Goal: Obtain resource: Download file/media

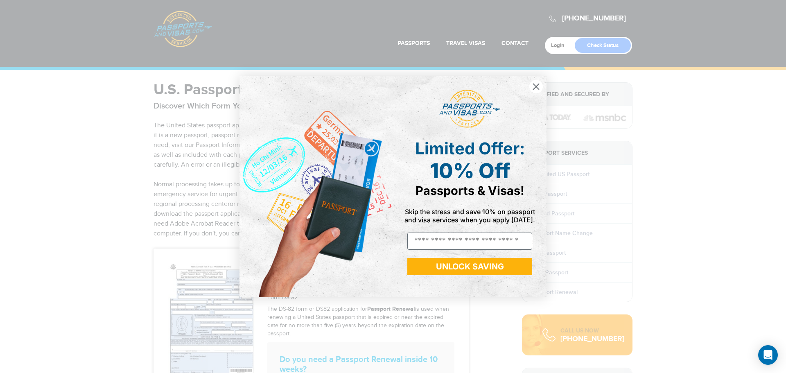
click at [534, 85] on circle "Close dialog" at bounding box center [536, 86] width 14 height 14
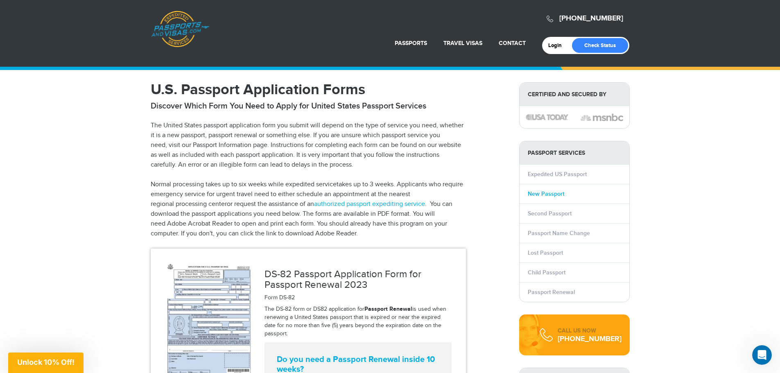
click at [549, 195] on link "New Passport" at bounding box center [546, 193] width 36 height 7
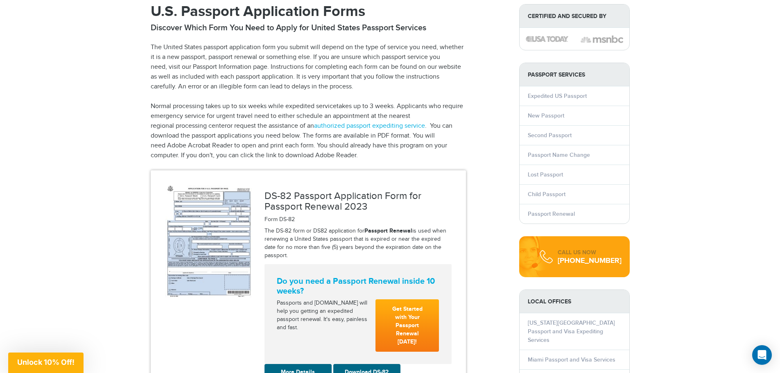
scroll to position [82, 0]
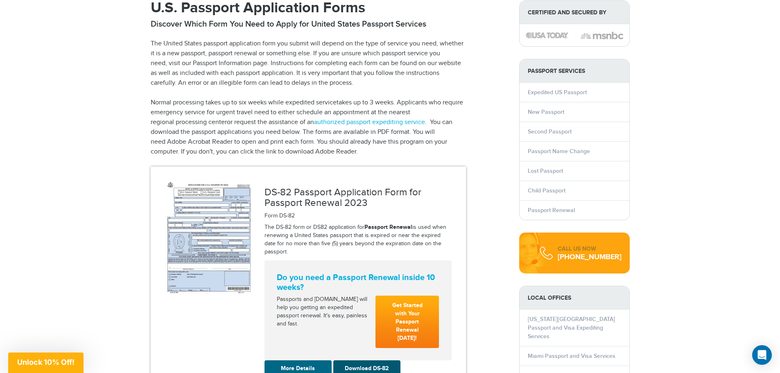
click at [373, 361] on link "Download DS-82" at bounding box center [366, 368] width 67 height 16
